Goal: Information Seeking & Learning: Check status

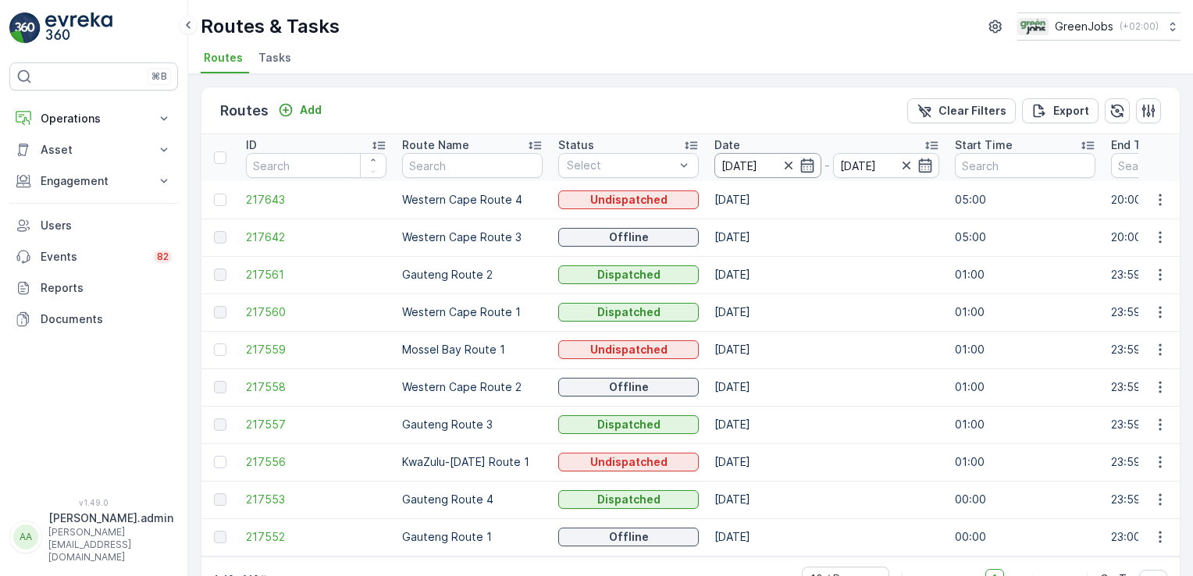
click at [767, 161] on input "[DATE]" at bounding box center [768, 165] width 107 height 25
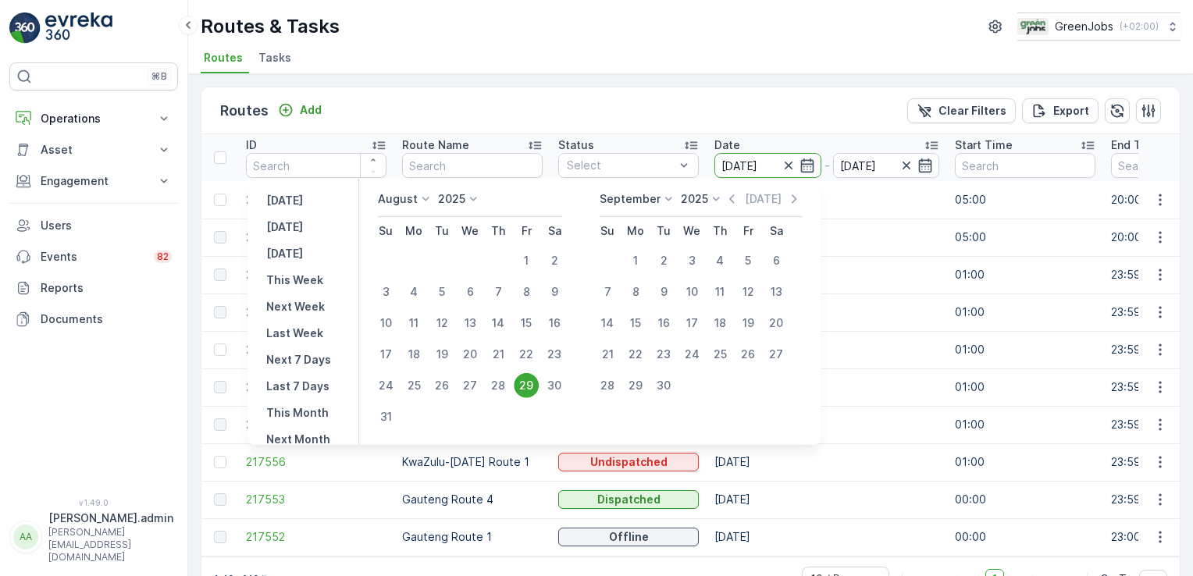
click at [637, 87] on div "Routes Add Clear Filters Export" at bounding box center [691, 110] width 979 height 47
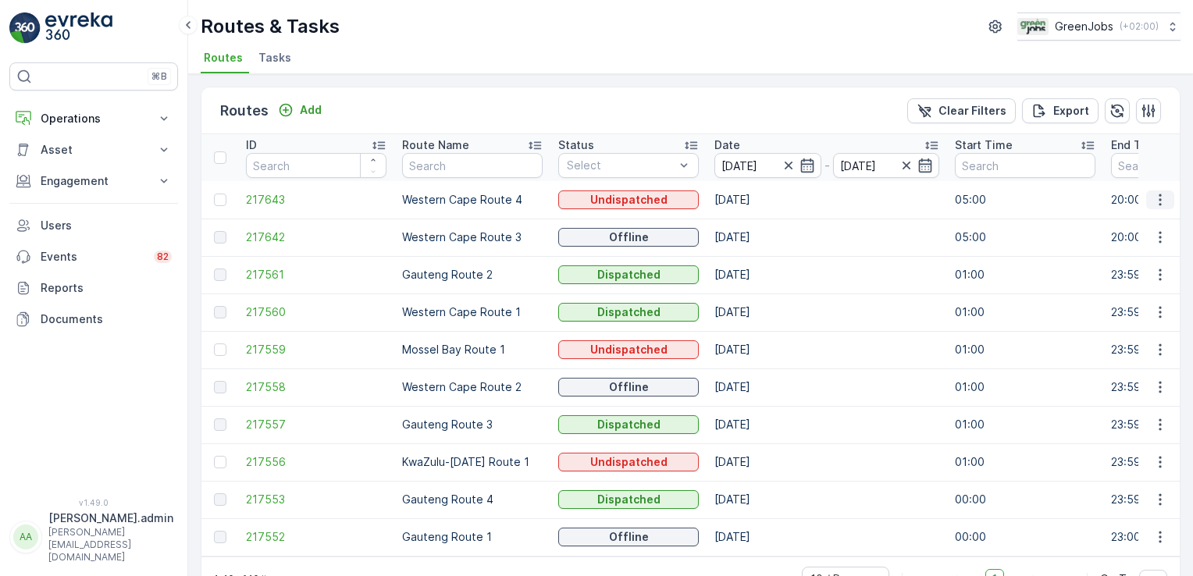
click at [1158, 196] on icon "button" at bounding box center [1161, 200] width 16 height 16
click at [1143, 223] on span "See More Details" at bounding box center [1124, 222] width 91 height 16
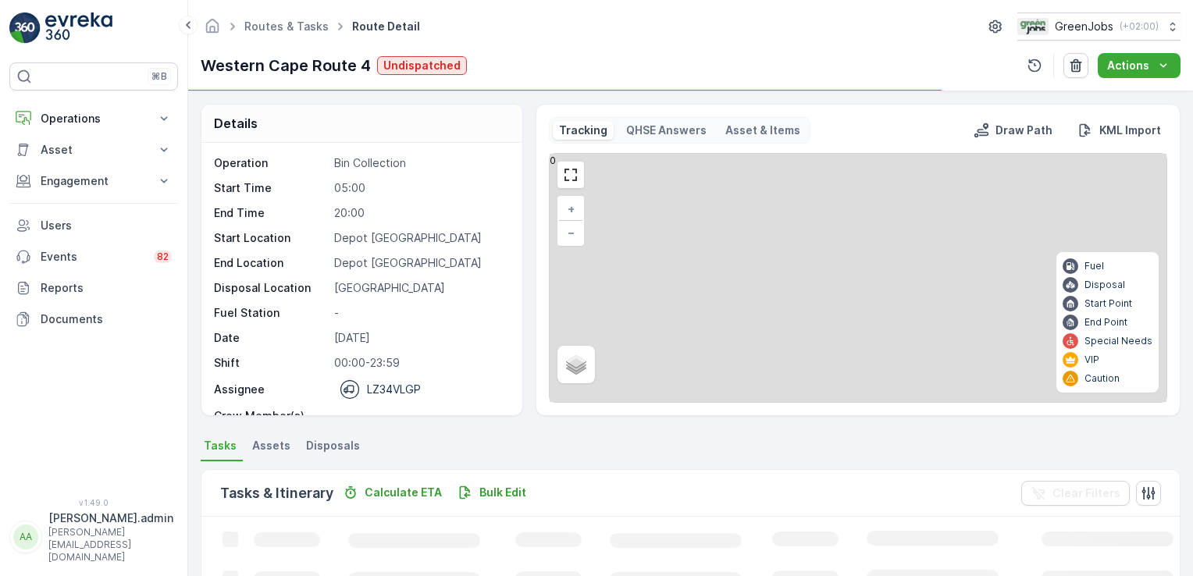
scroll to position [284, 0]
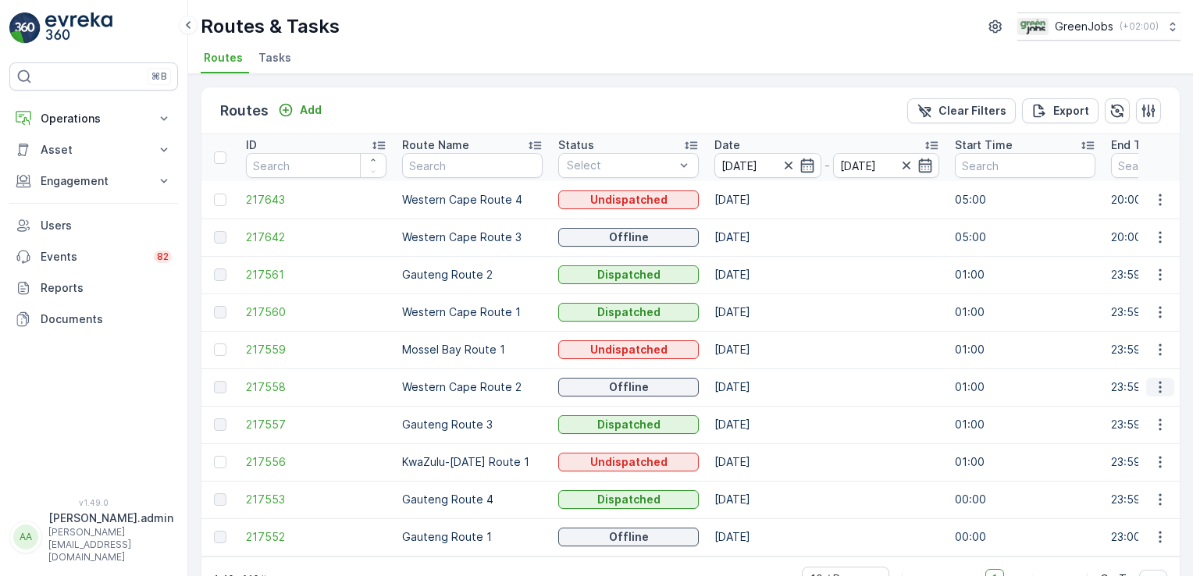
click at [1157, 387] on icon "button" at bounding box center [1161, 388] width 16 height 16
click at [1143, 411] on span "See More Details" at bounding box center [1124, 409] width 91 height 16
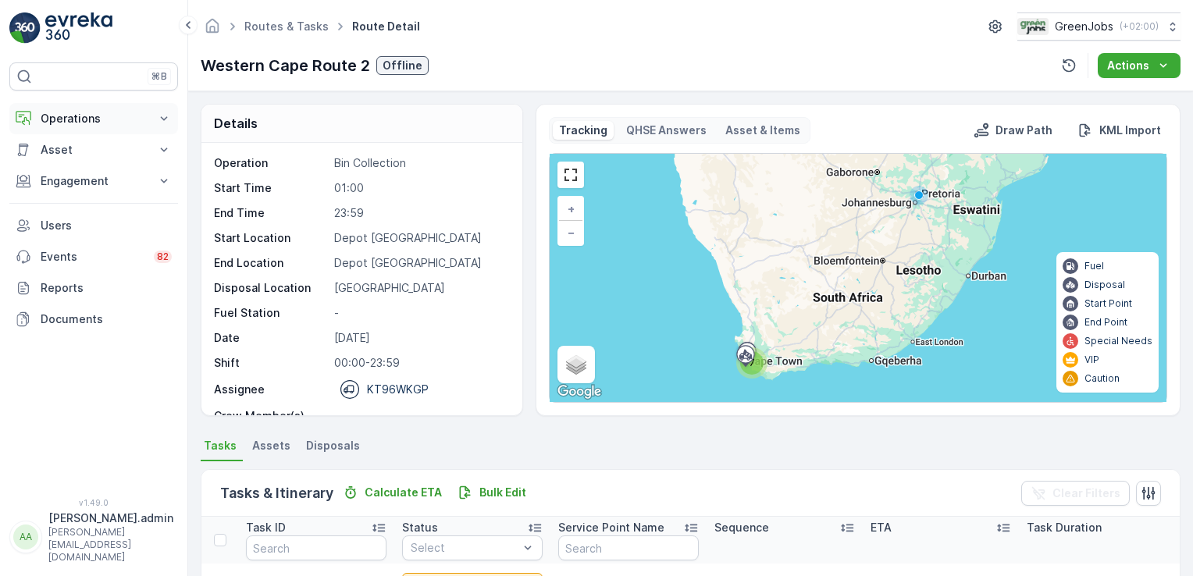
click at [61, 116] on p "Operations" at bounding box center [94, 119] width 106 height 16
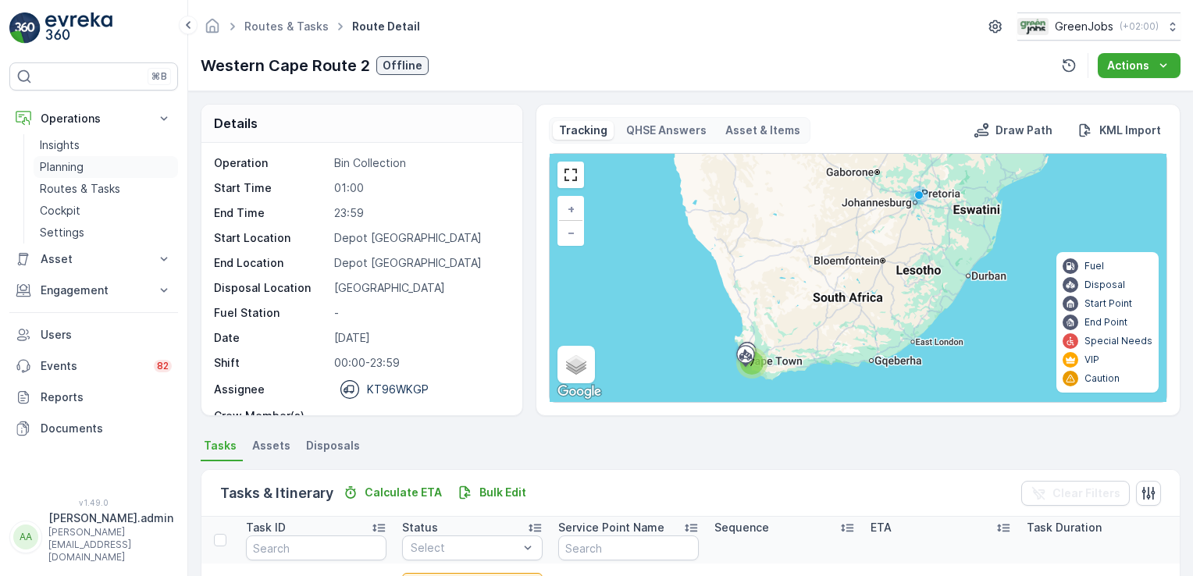
drag, startPoint x: 57, startPoint y: 164, endPoint x: 130, endPoint y: 161, distance: 72.7
click at [56, 164] on p "Planning" at bounding box center [62, 167] width 44 height 16
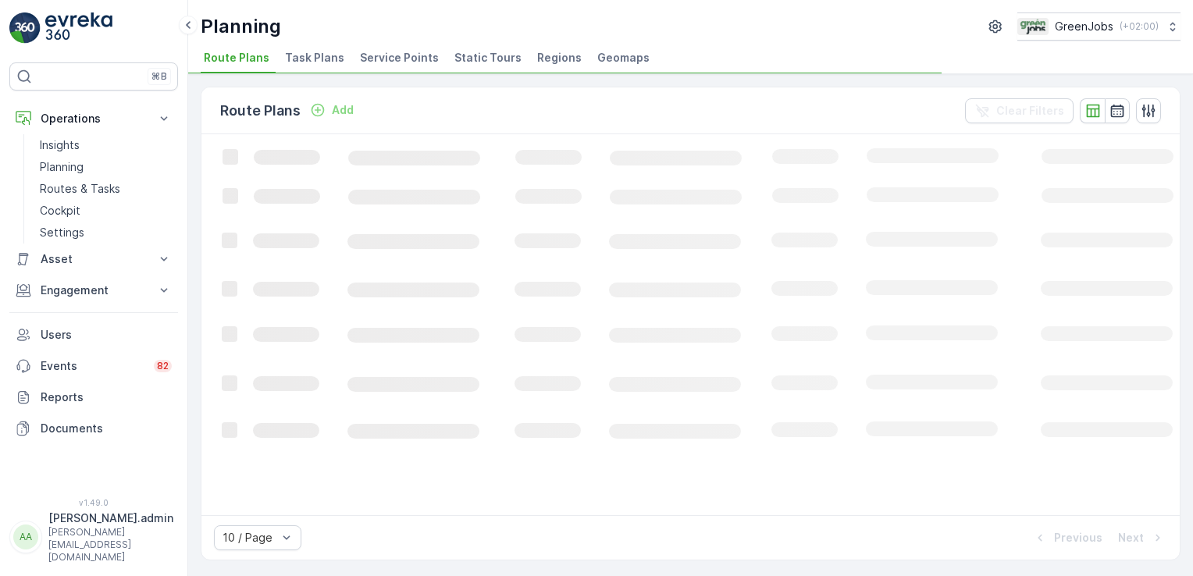
click at [307, 50] on span "Task Plans" at bounding box center [314, 58] width 59 height 16
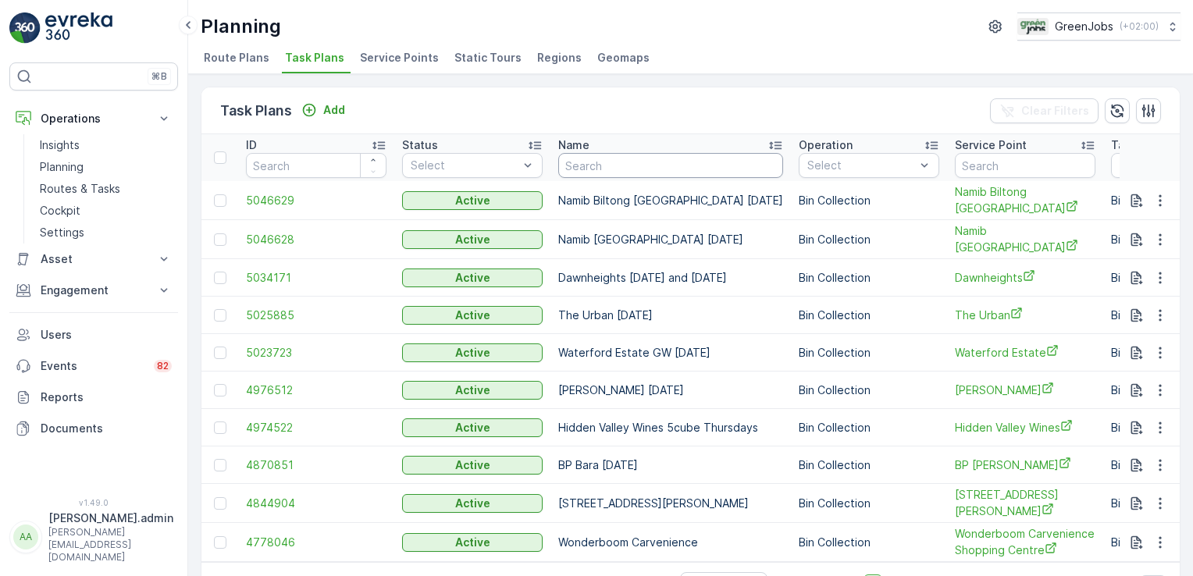
click at [597, 169] on input "text" at bounding box center [670, 165] width 225 height 25
type input "de oude"
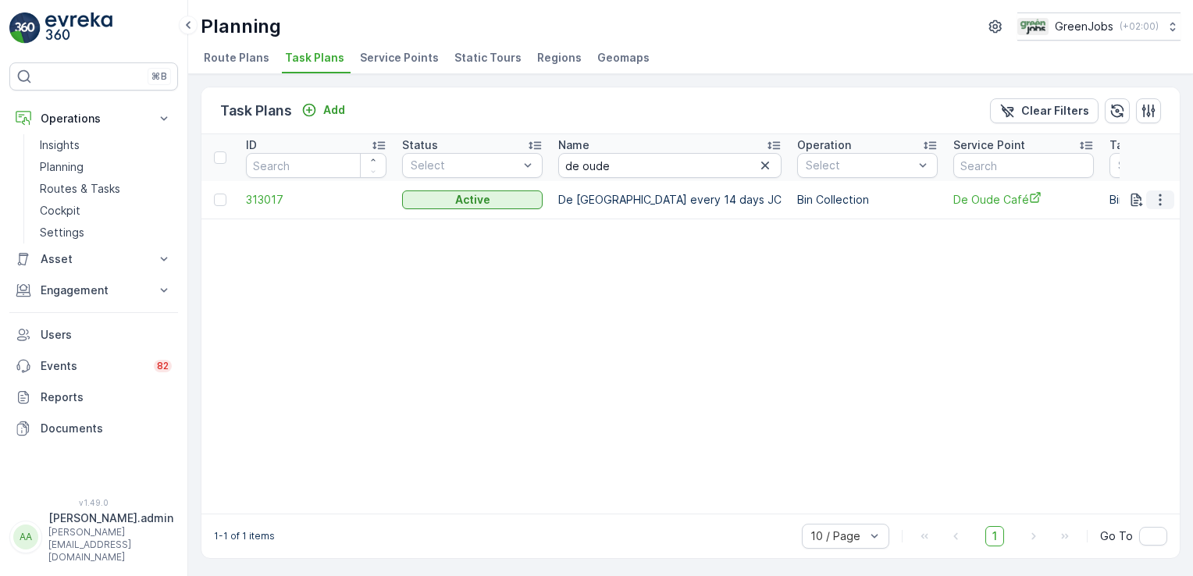
click at [1153, 198] on icon "button" at bounding box center [1161, 200] width 16 height 16
click at [1131, 217] on span "See More Details" at bounding box center [1142, 222] width 91 height 16
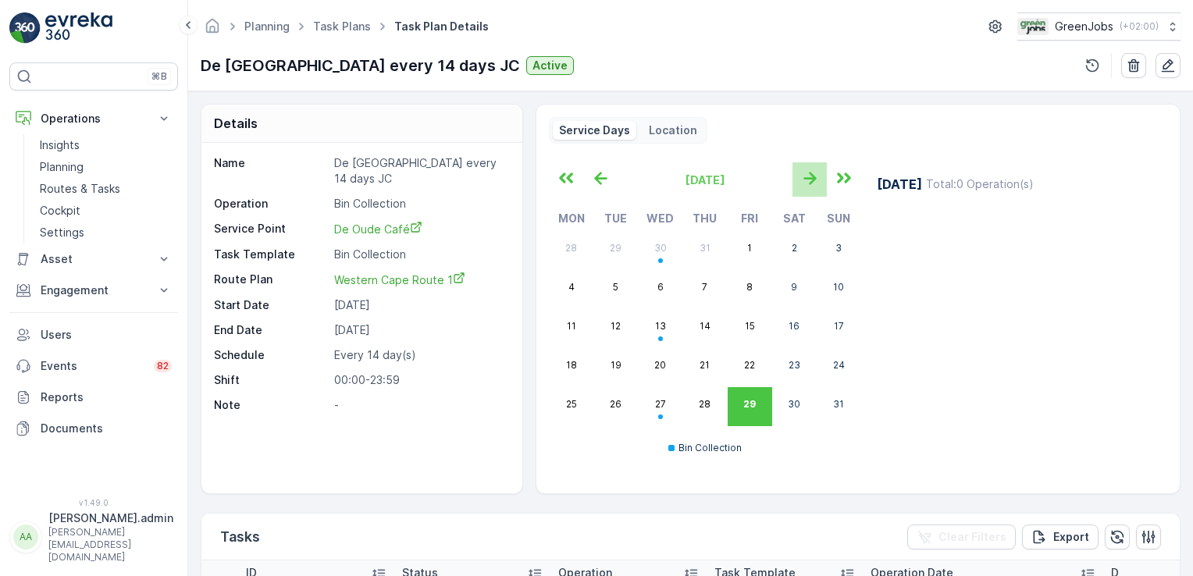
click at [811, 180] on icon "button" at bounding box center [810, 178] width 12 height 13
